Goal: Find specific page/section: Find specific page/section

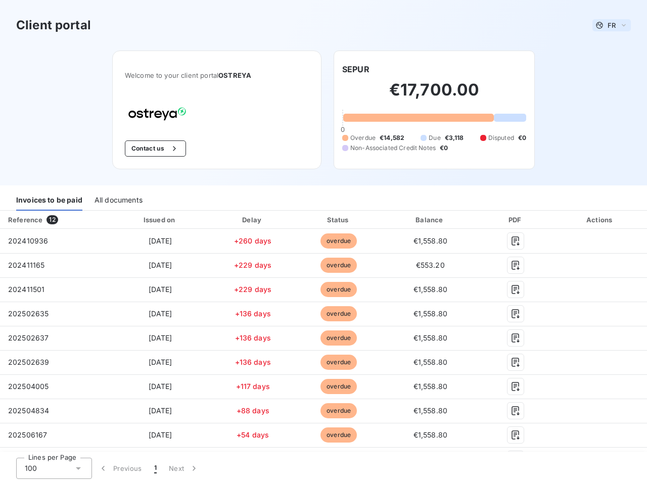
click at [608, 25] on span "FR" at bounding box center [612, 25] width 8 height 8
click at [150, 149] on button "Contact us" at bounding box center [155, 149] width 61 height 16
click at [352, 69] on div "Welcome to your client portal OSTREYA Contact us SEPUR €17,700.00 0 Overdue €14…" at bounding box center [323, 118] width 455 height 135
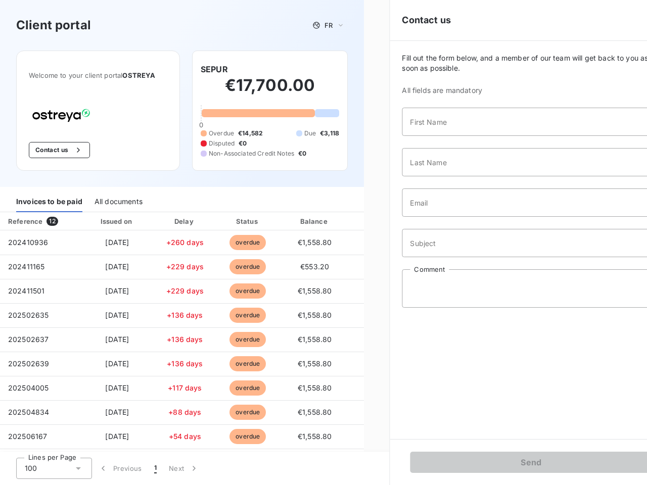
click at [49, 200] on div "Invoices to be paid" at bounding box center [49, 201] width 66 height 21
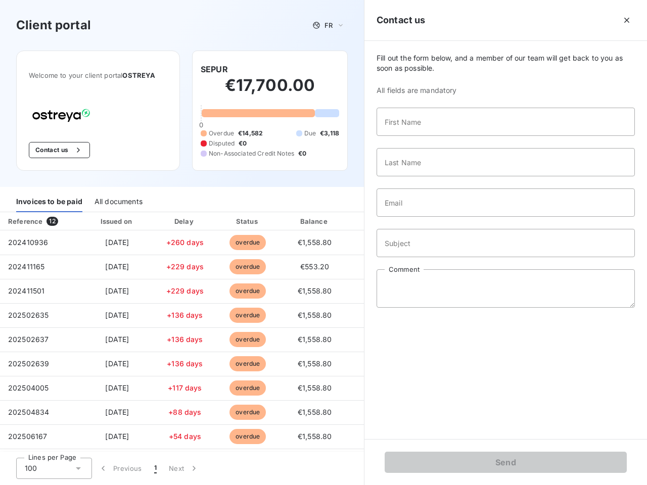
click at [118, 200] on div "All documents" at bounding box center [119, 201] width 48 height 21
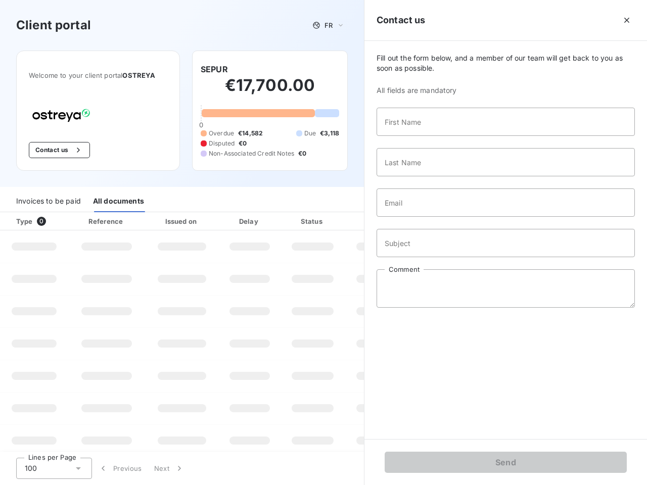
click at [54, 220] on div "Type 0" at bounding box center [38, 221] width 56 height 10
click at [158, 220] on div "Issued on" at bounding box center [182, 221] width 70 height 10
click at [249, 220] on div "Delay" at bounding box center [250, 221] width 58 height 10
click at [334, 220] on div at bounding box center [338, 221] width 10 height 10
click at [425, 220] on div "Fill out the form below, and a member of our team will get back to you as soon …" at bounding box center [506, 240] width 283 height 398
